Goal: Information Seeking & Learning: Learn about a topic

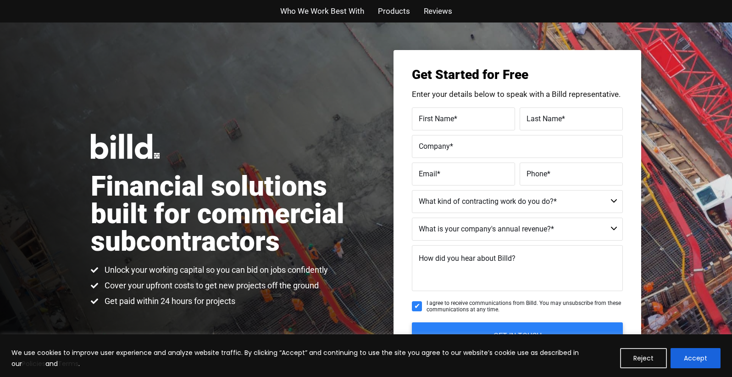
click at [335, 13] on span "Who We Work Best With" at bounding box center [322, 11] width 84 height 13
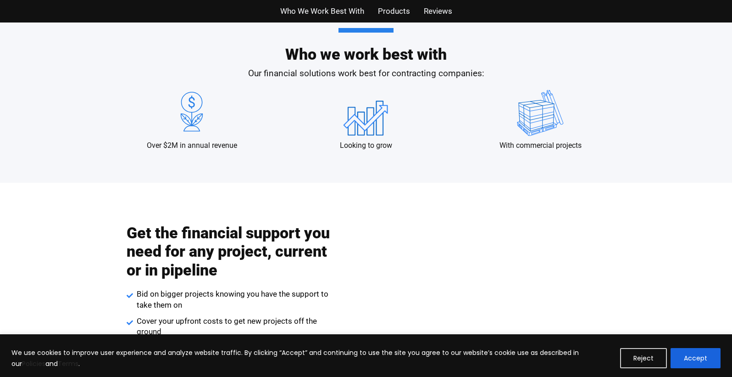
scroll to position [888, 0]
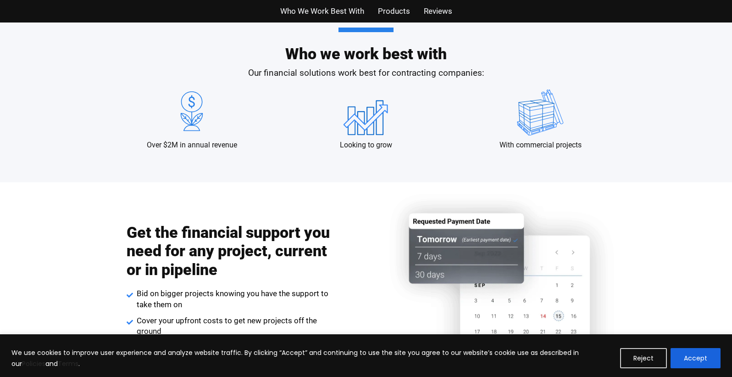
click at [400, 13] on span "Products" at bounding box center [394, 11] width 32 height 13
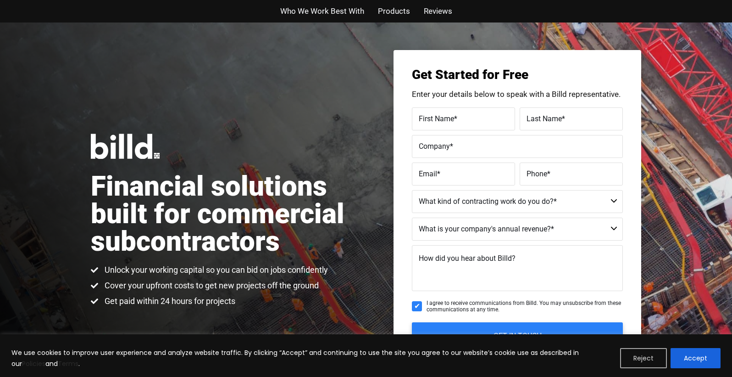
click at [646, 352] on button "Reject" at bounding box center [644, 358] width 47 height 20
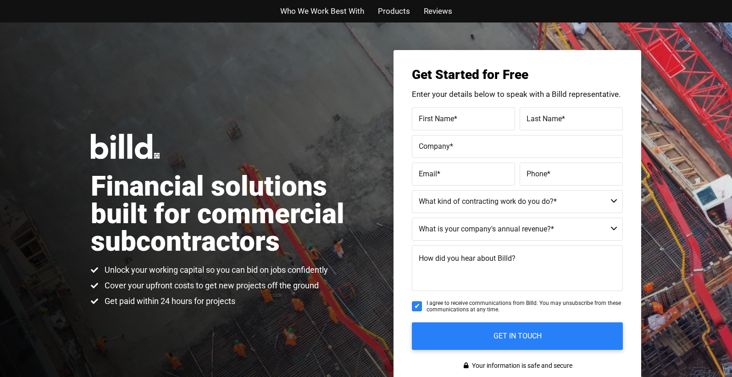
click at [431, 10] on span "Reviews" at bounding box center [438, 11] width 28 height 13
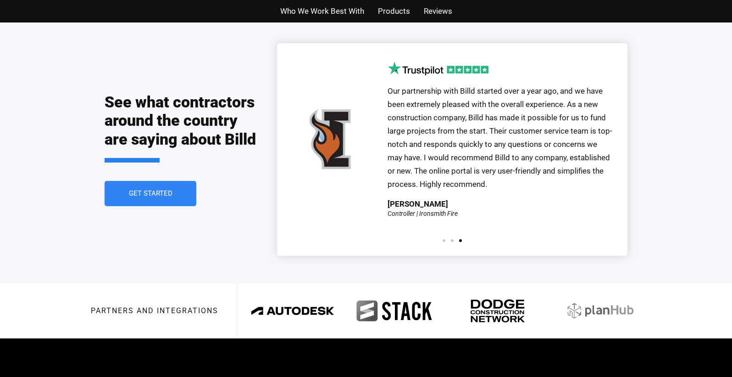
scroll to position [2019, 0]
